Goal: Task Accomplishment & Management: Use online tool/utility

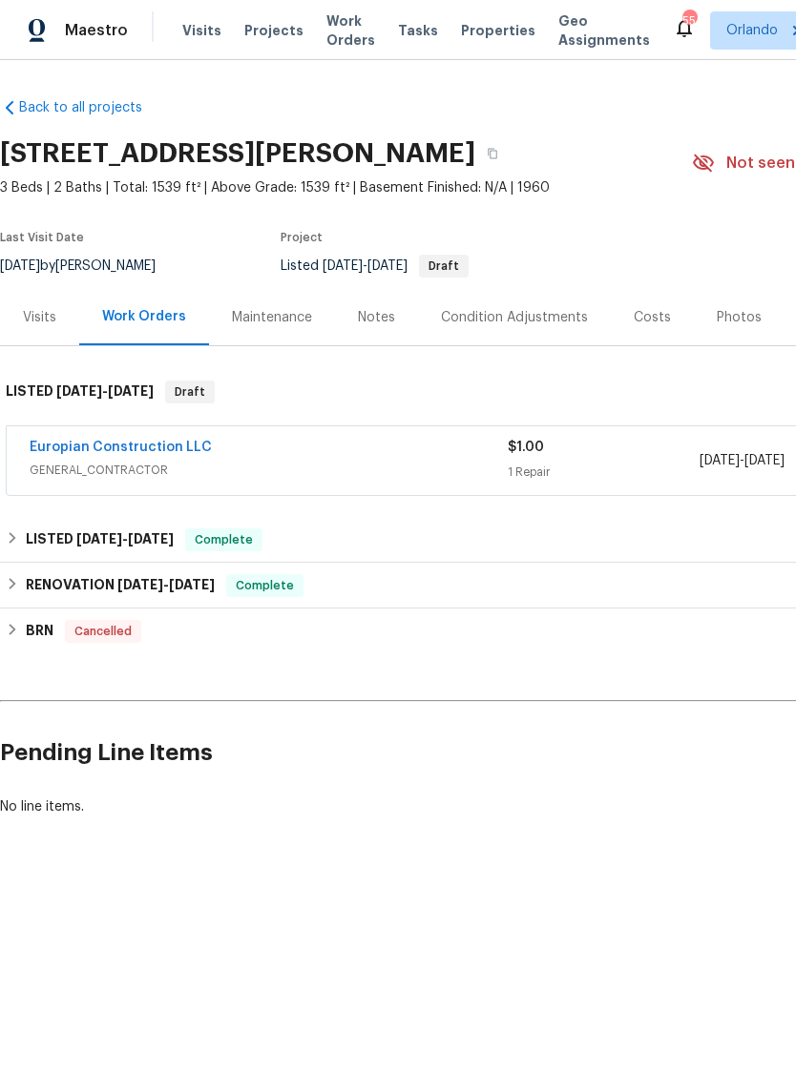
click at [389, 317] on div "Notes" at bounding box center [376, 317] width 37 height 19
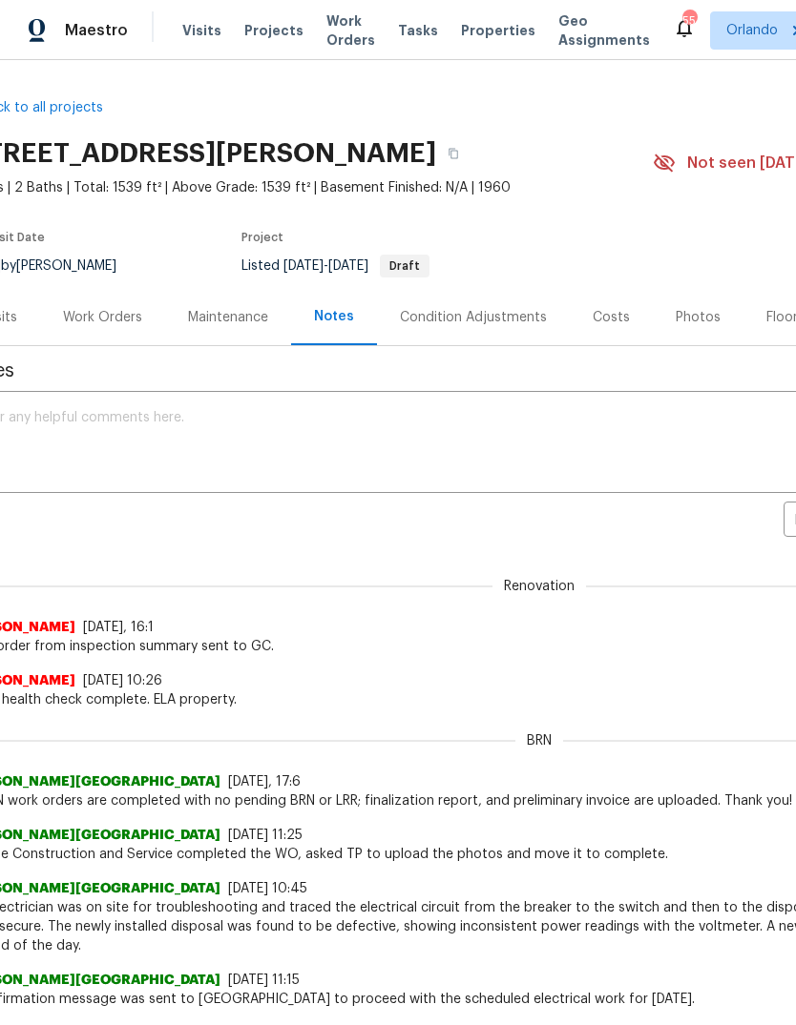
scroll to position [0, 41]
click at [209, 306] on div "Maintenance" at bounding box center [226, 317] width 126 height 56
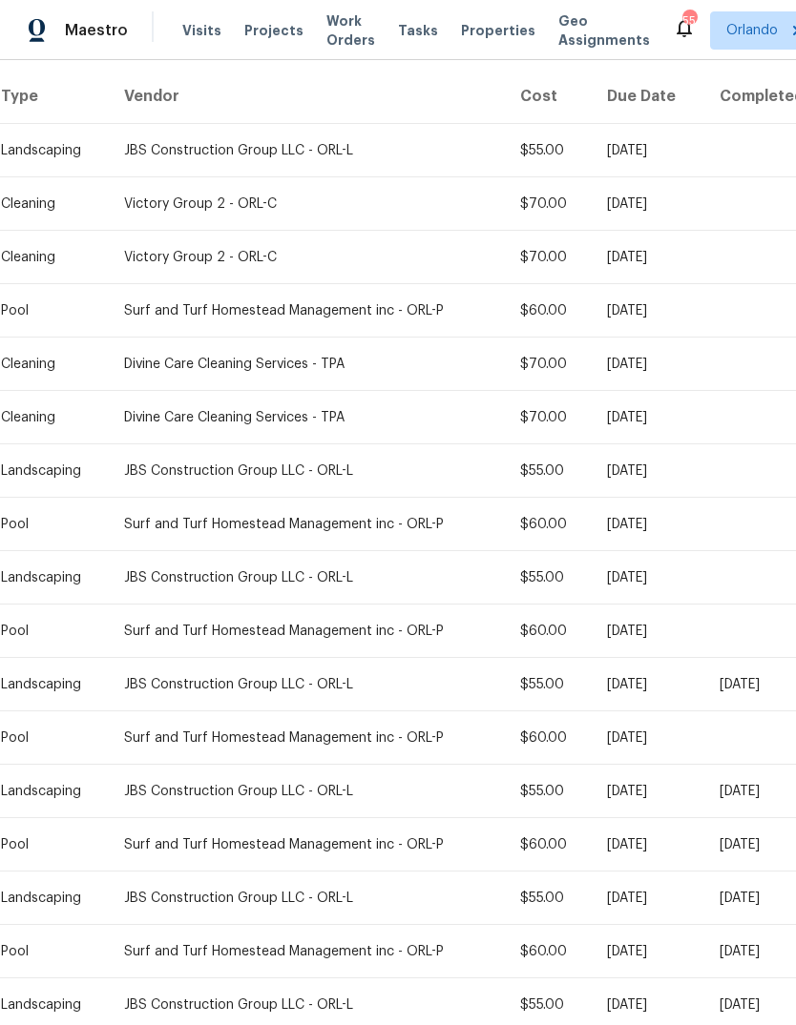
scroll to position [296, 0]
click at [189, 321] on div "Surf and Turf Homestead Management inc - ORL-P" at bounding box center [306, 311] width 365 height 19
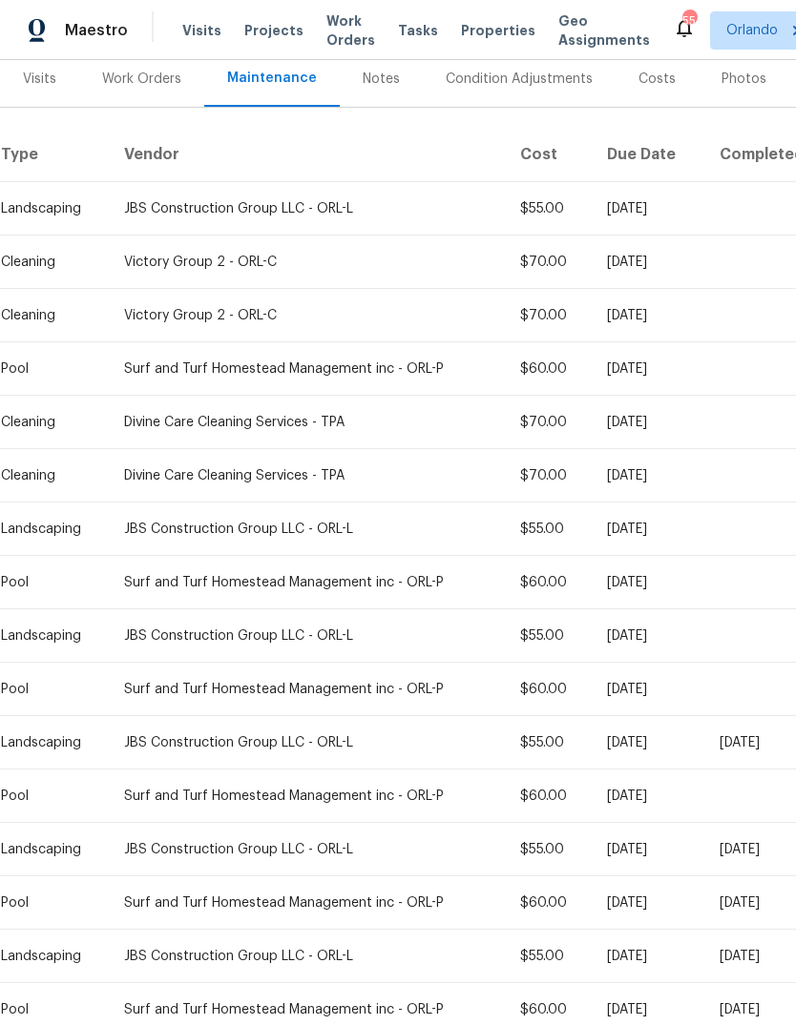
scroll to position [238, 0]
click at [143, 353] on td "Surf and Turf Homestead Management inc - ORL-P" at bounding box center [307, 369] width 396 height 53
click at [232, 388] on td "Surf and Turf Homestead Management inc - ORL-P" at bounding box center [307, 369] width 396 height 53
click at [665, 456] on td "Fri, Aug 15 2025" at bounding box center [647, 476] width 113 height 53
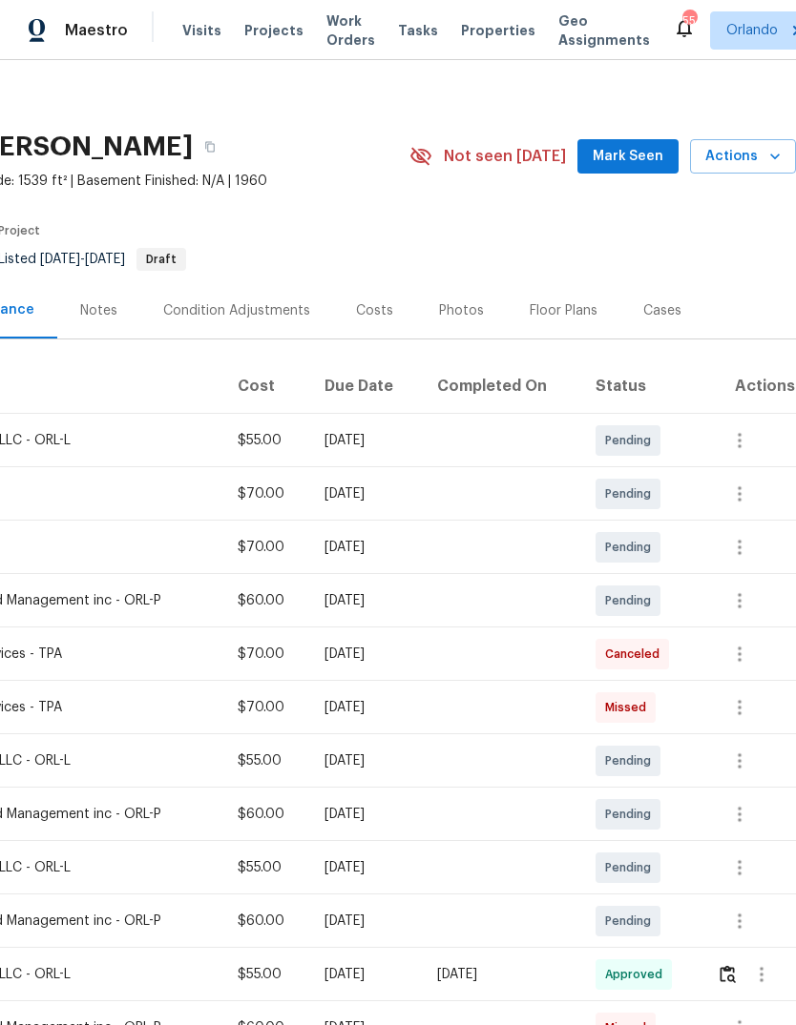
scroll to position [6, 282]
click at [748, 446] on icon "button" at bounding box center [739, 441] width 23 height 23
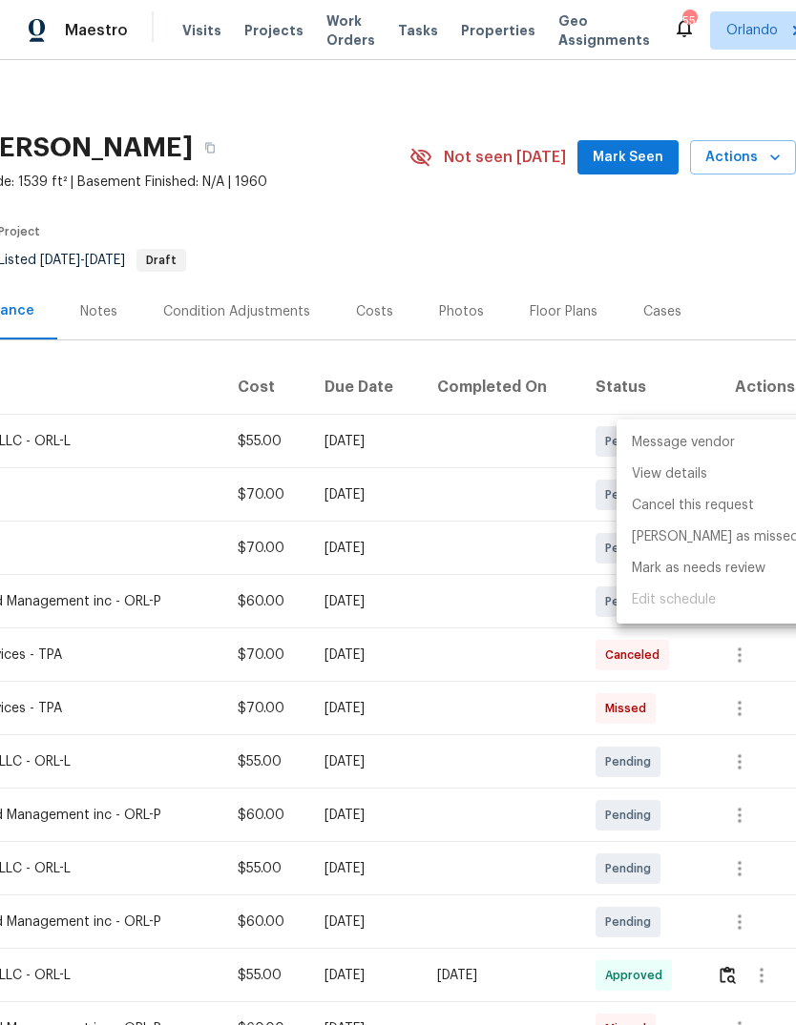
click at [140, 710] on div at bounding box center [398, 512] width 796 height 1025
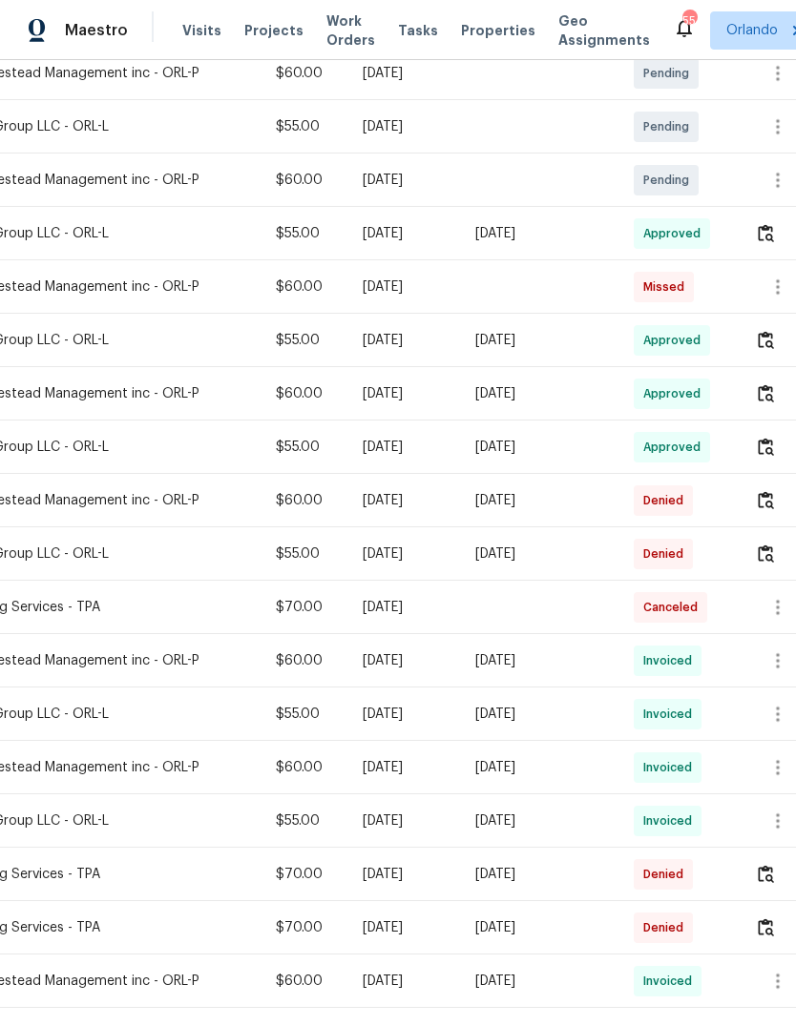
scroll to position [749, 263]
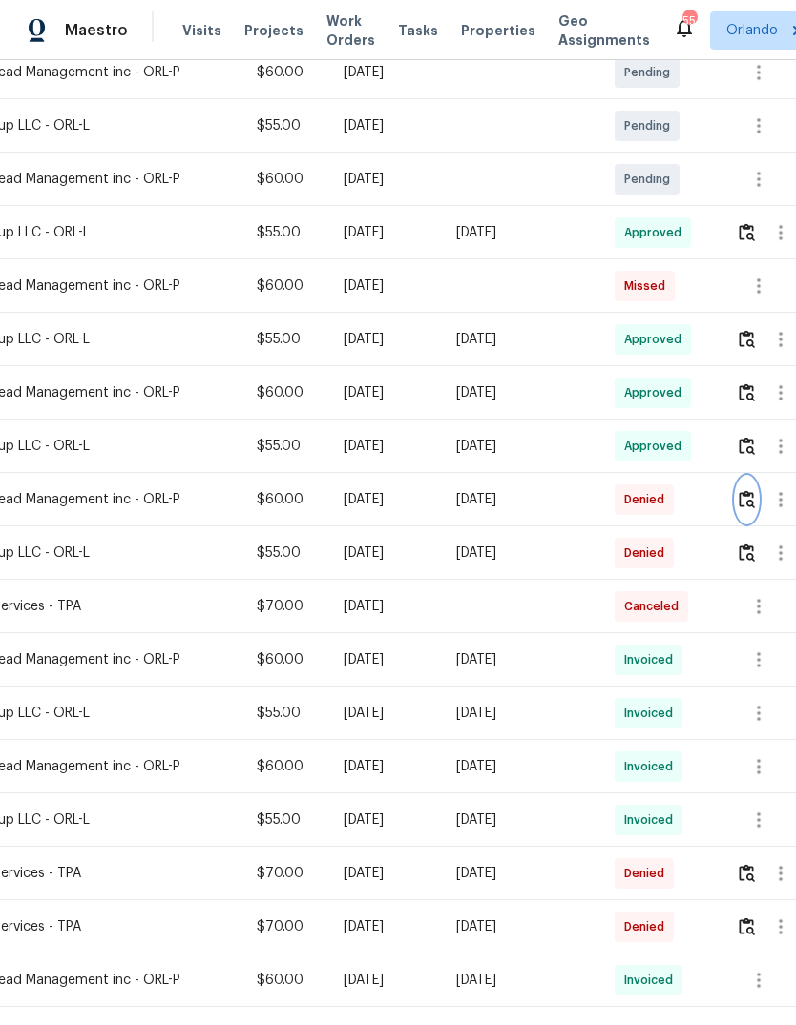
click at [745, 502] on img "button" at bounding box center [746, 499] width 16 height 18
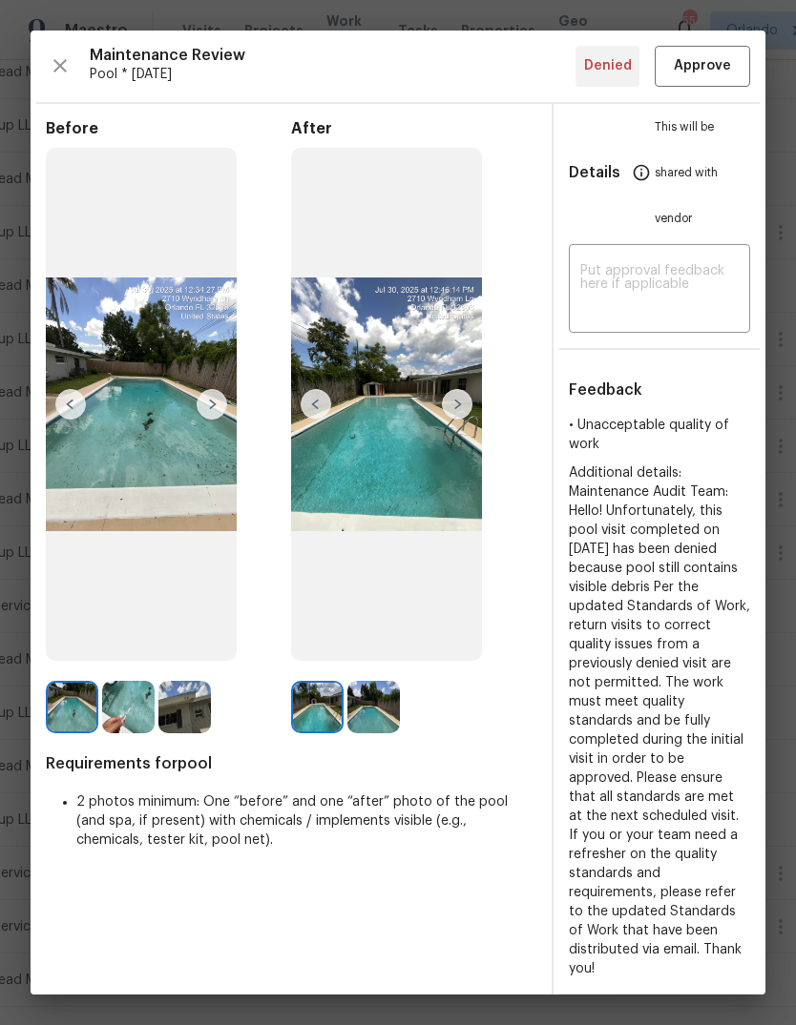
scroll to position [0, 0]
click at [740, 58] on button "Approve" at bounding box center [701, 66] width 95 height 41
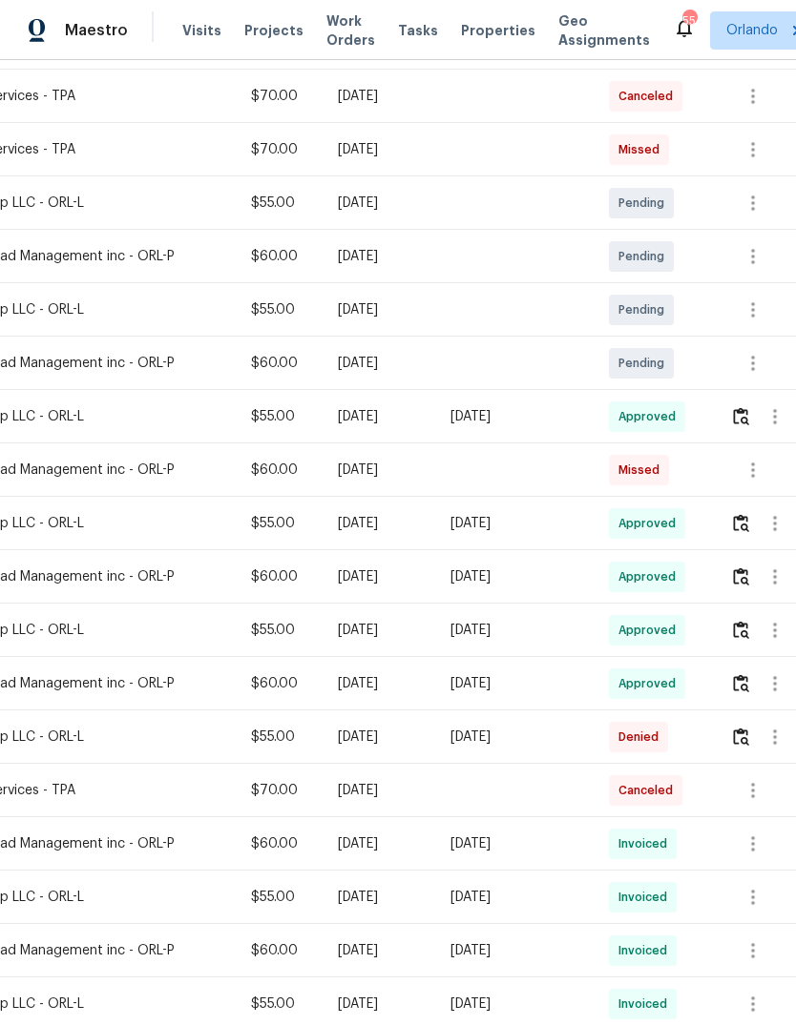
scroll to position [564, 275]
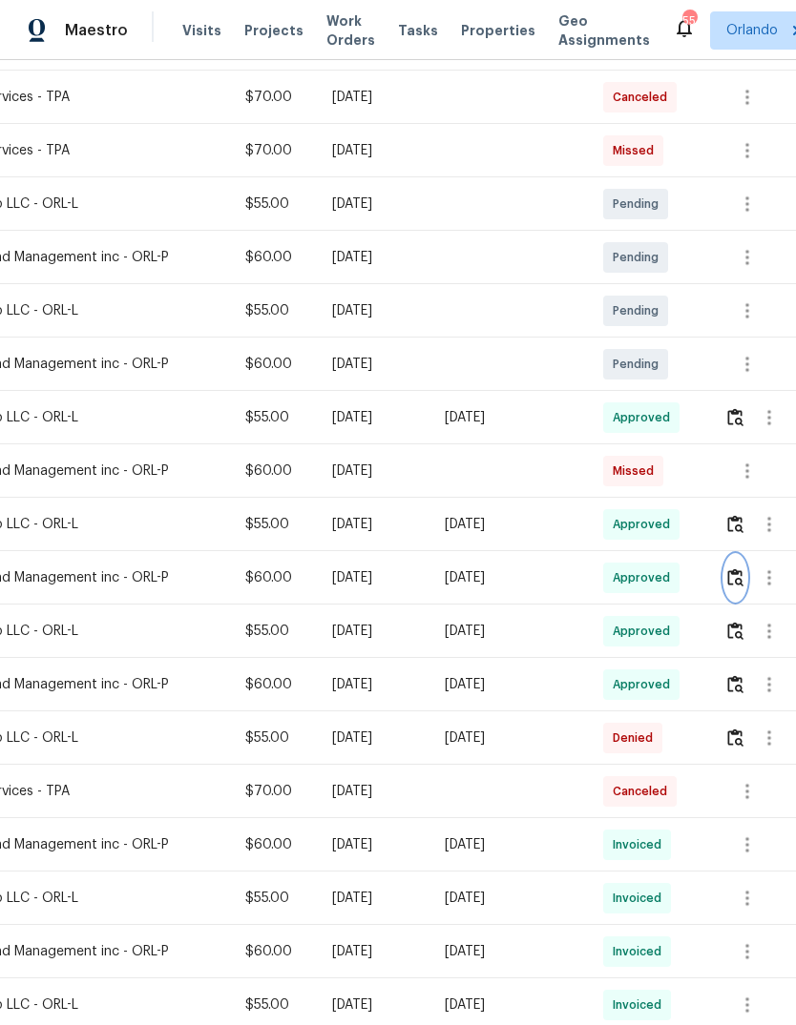
click at [738, 569] on img "button" at bounding box center [735, 578] width 16 height 18
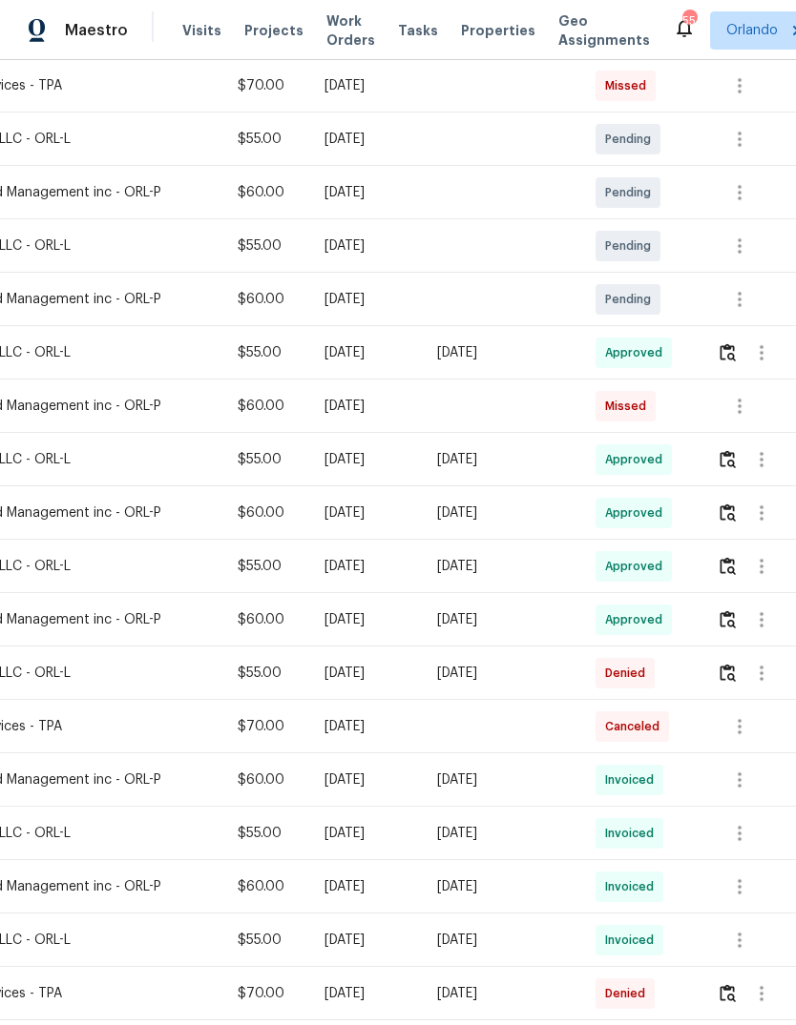
scroll to position [629, 282]
click at [728, 352] on img "button" at bounding box center [727, 352] width 16 height 18
click at [729, 466] on img "button" at bounding box center [727, 459] width 16 height 18
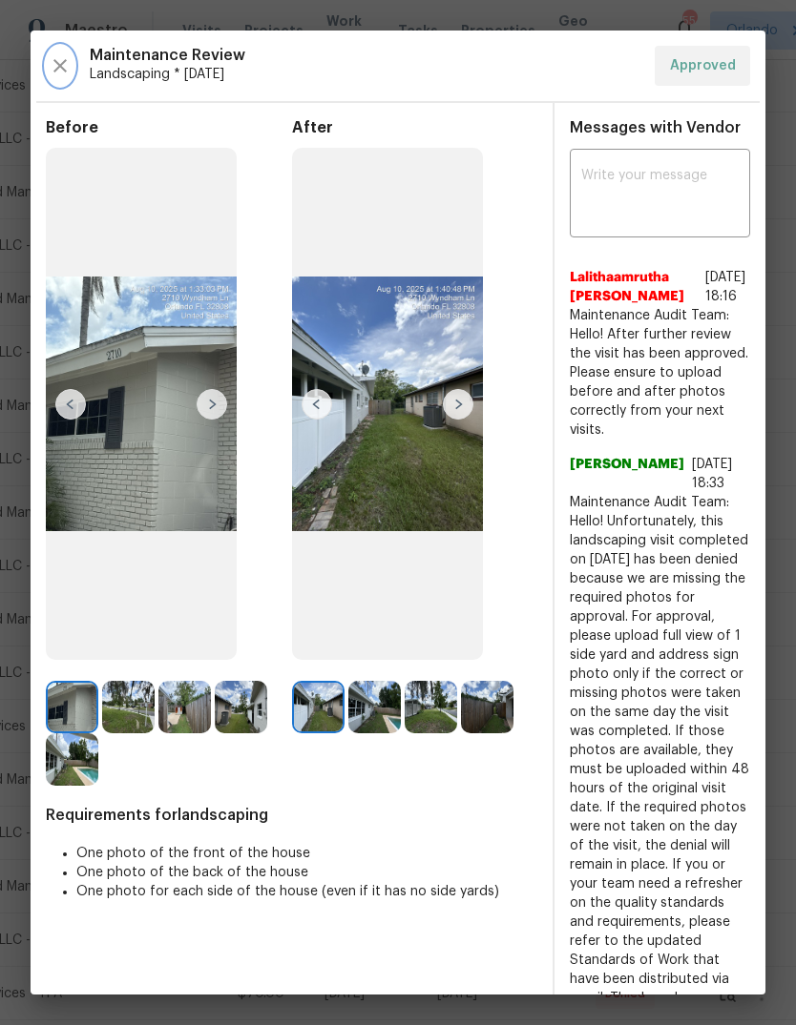
click at [65, 57] on icon "button" at bounding box center [60, 65] width 23 height 23
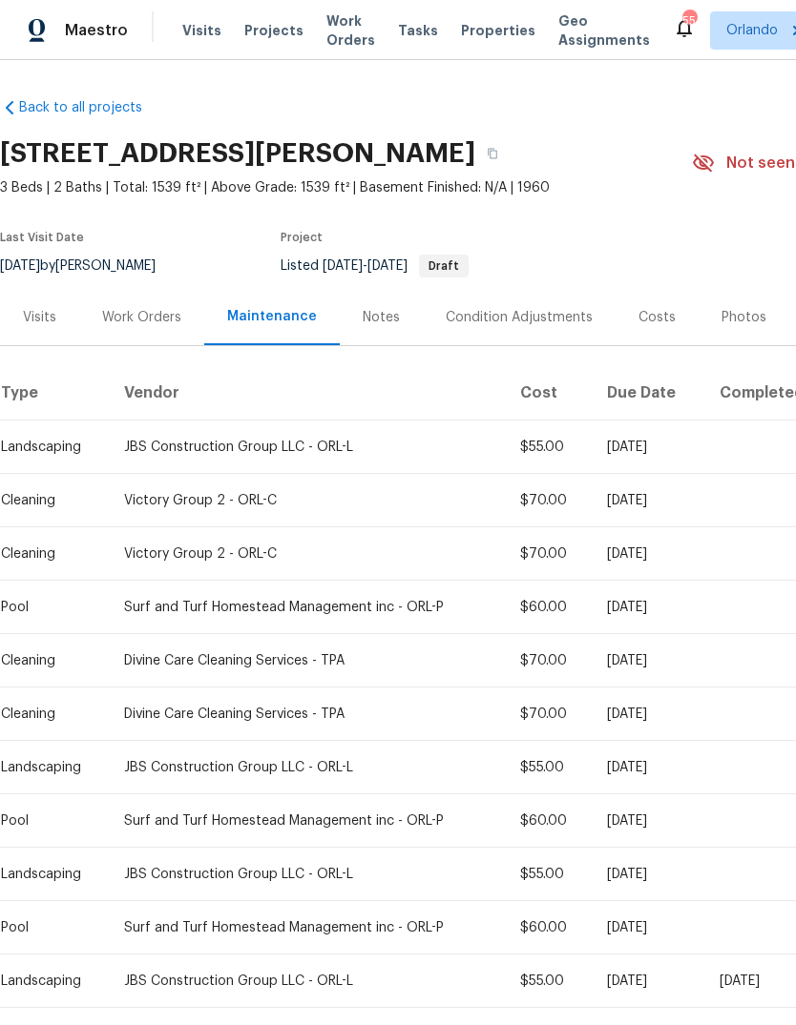
scroll to position [0, 0]
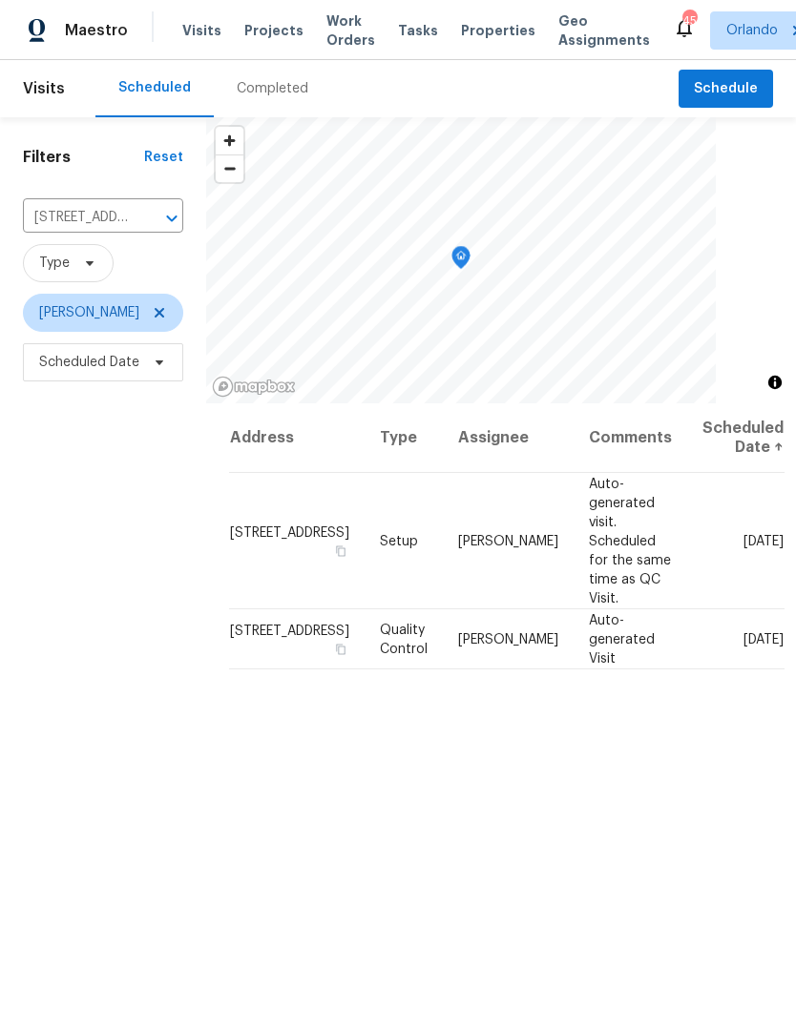
click at [145, 209] on icon "Clear" at bounding box center [146, 218] width 19 height 19
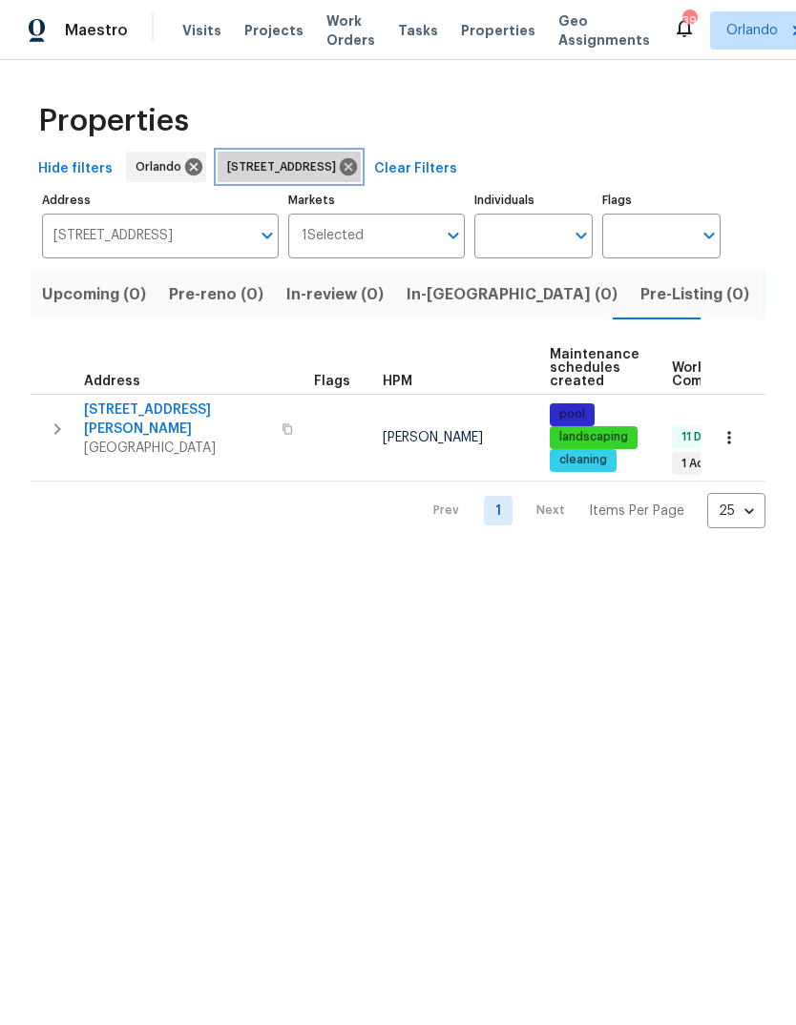
click at [357, 173] on icon at bounding box center [348, 166] width 17 height 17
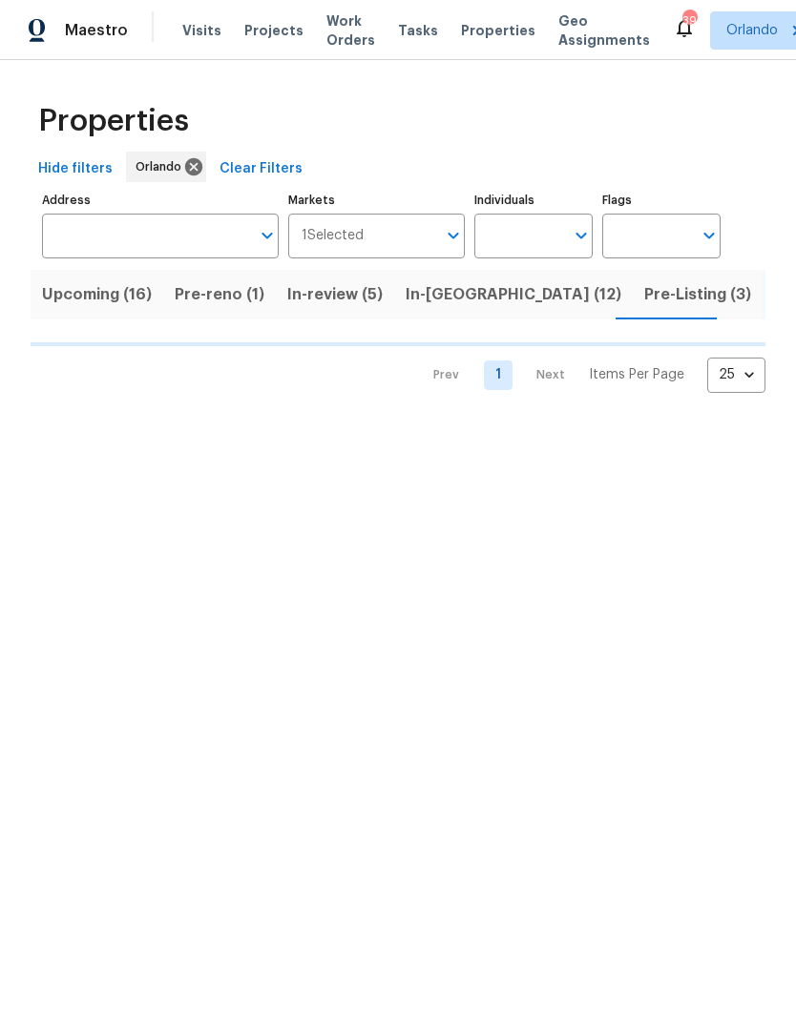
click at [576, 234] on icon "Open" at bounding box center [581, 236] width 10 height 7
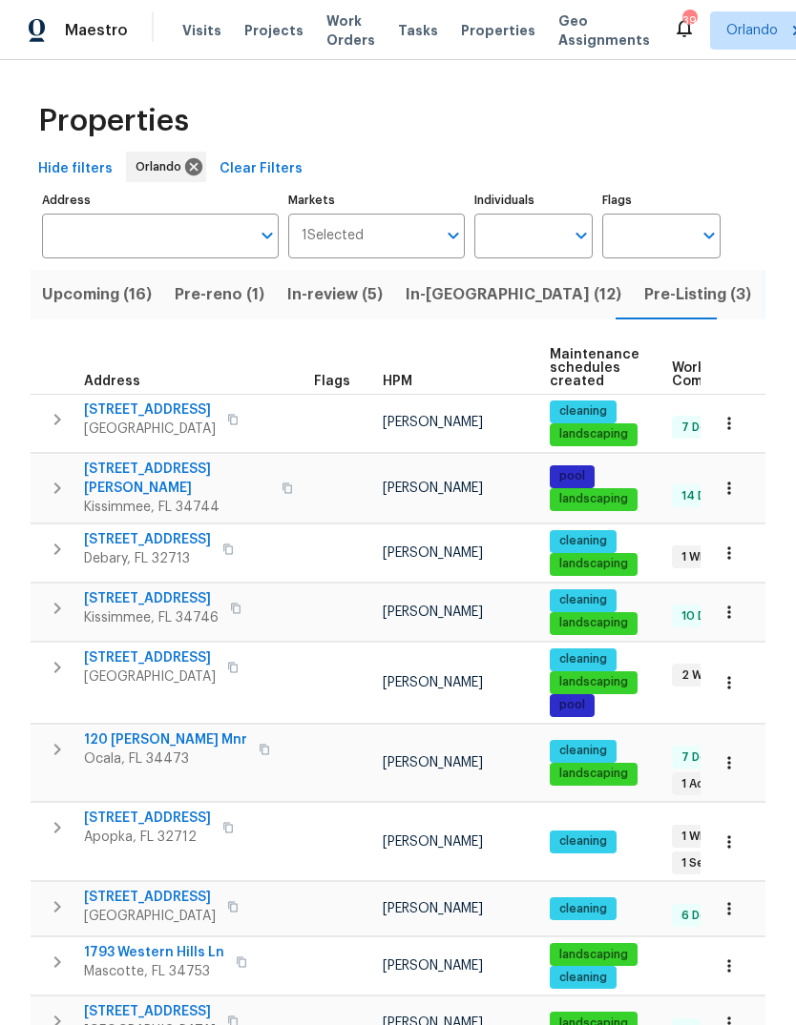
click at [570, 247] on icon "Open" at bounding box center [580, 235] width 23 height 23
type input "Caleb"
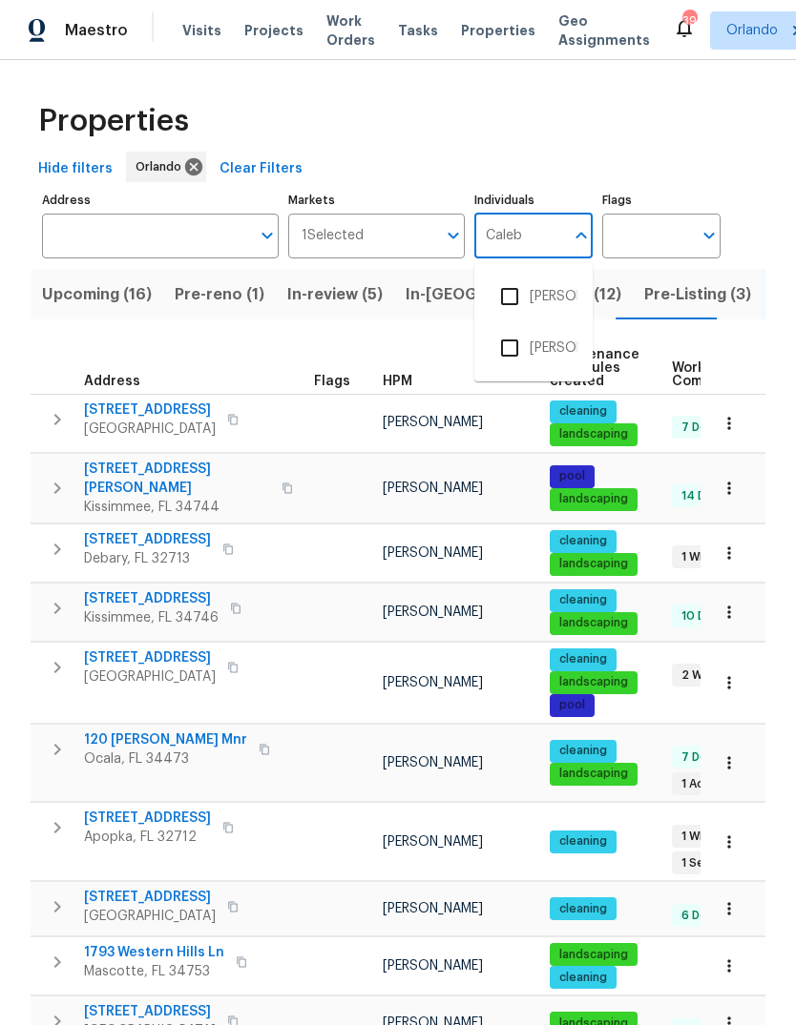
click at [515, 287] on input "checkbox" at bounding box center [509, 297] width 40 height 40
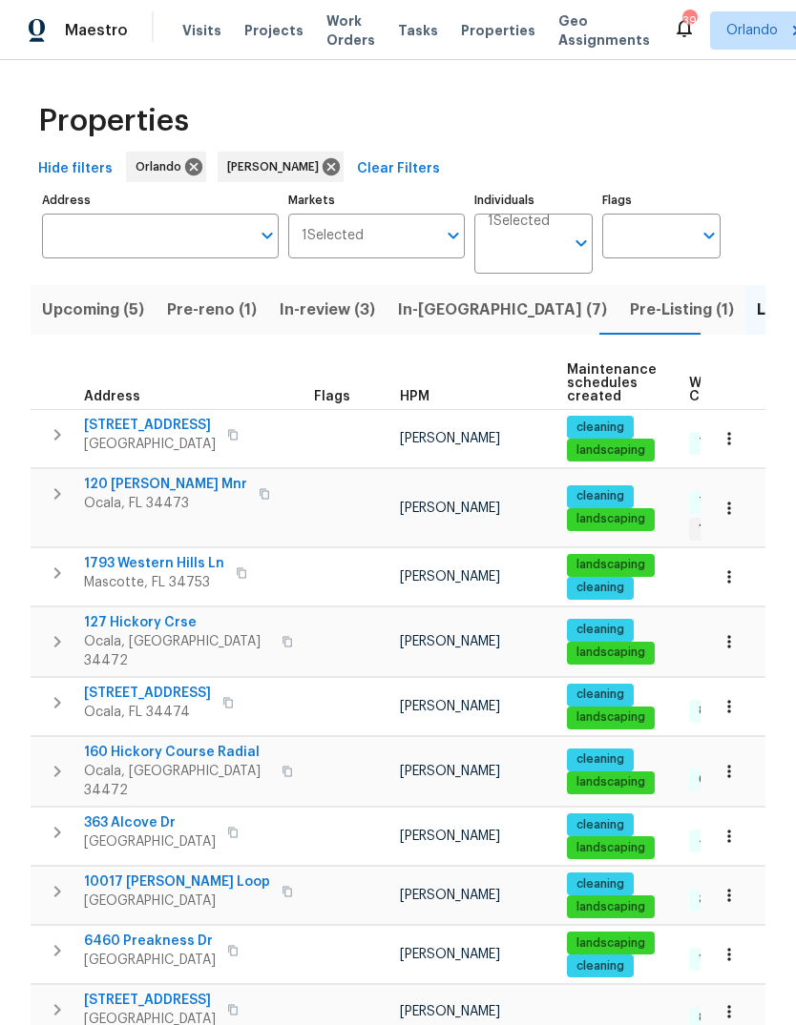
click at [234, 325] on button "Pre-reno (1)" at bounding box center [211, 310] width 113 height 50
